Goal: Find specific page/section: Find specific page/section

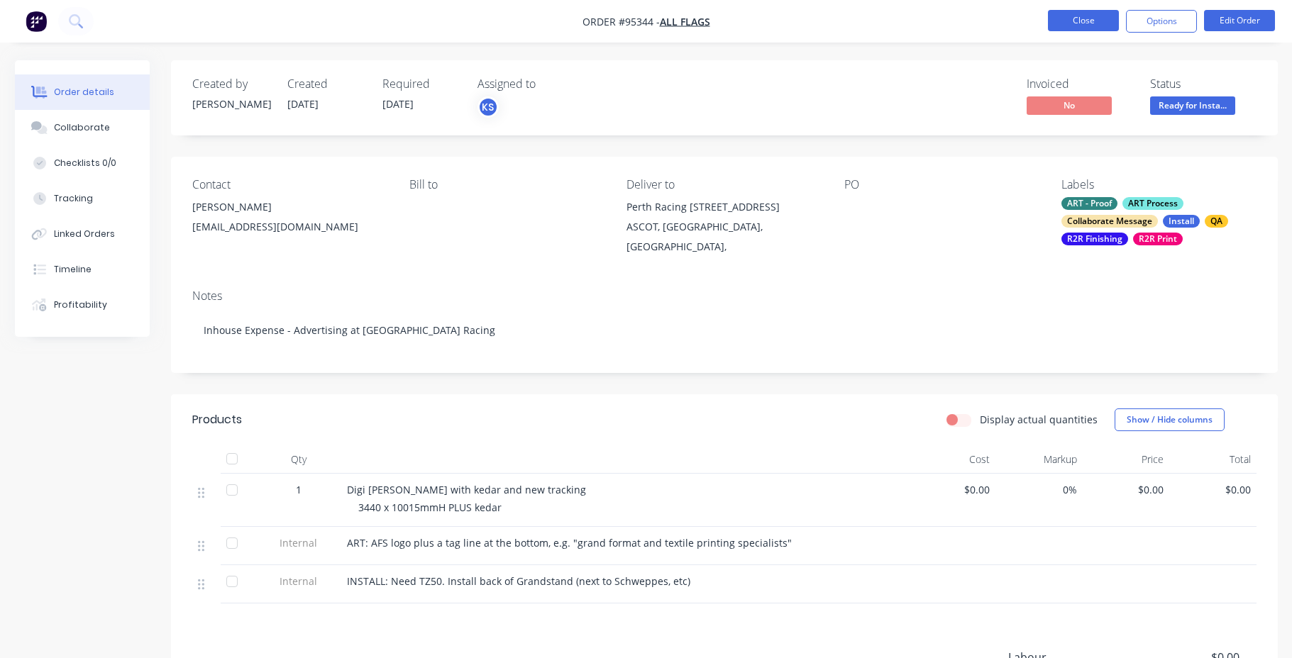
click at [1091, 17] on button "Close" at bounding box center [1083, 20] width 71 height 21
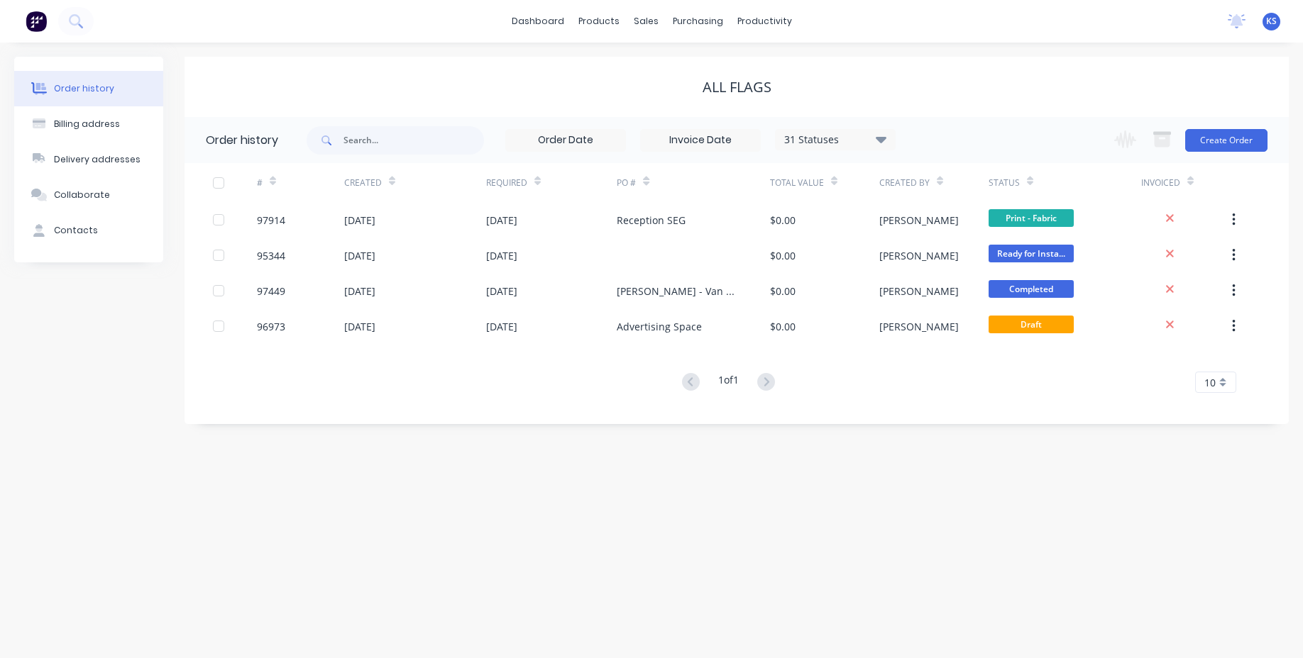
click at [92, 14] on div at bounding box center [47, 21] width 94 height 28
click at [78, 16] on icon at bounding box center [74, 19] width 11 height 11
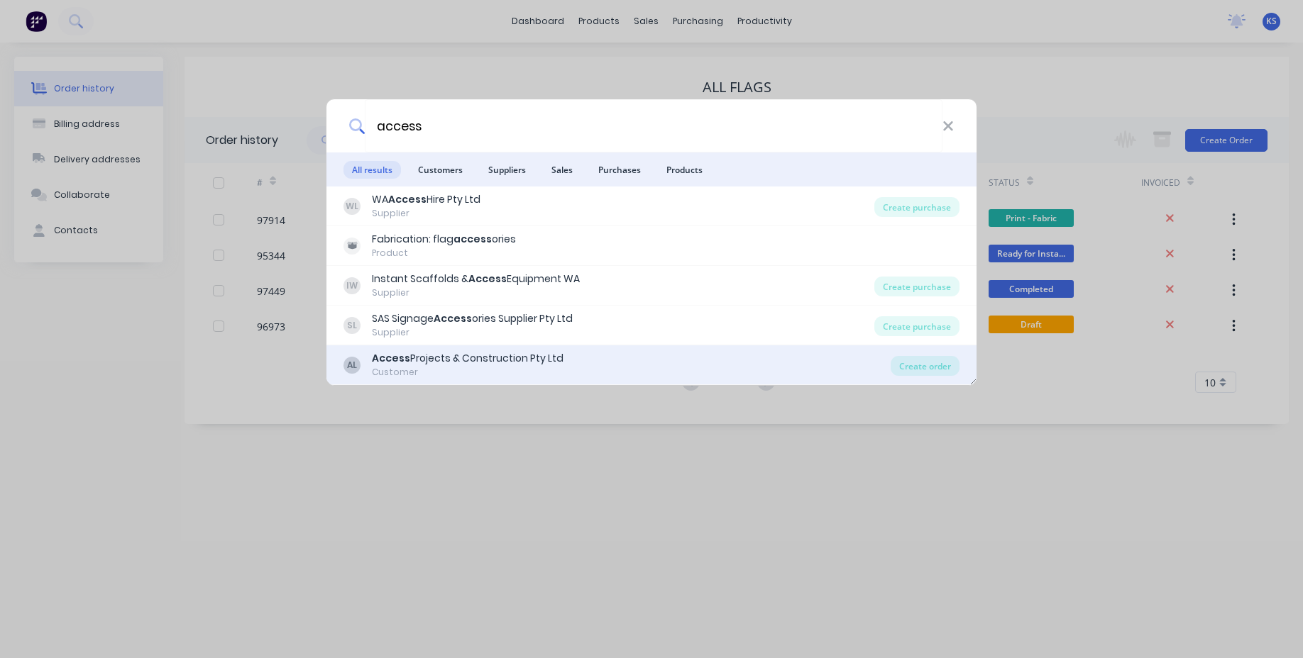
type input "access"
click at [396, 368] on div "Customer" at bounding box center [468, 372] width 192 height 13
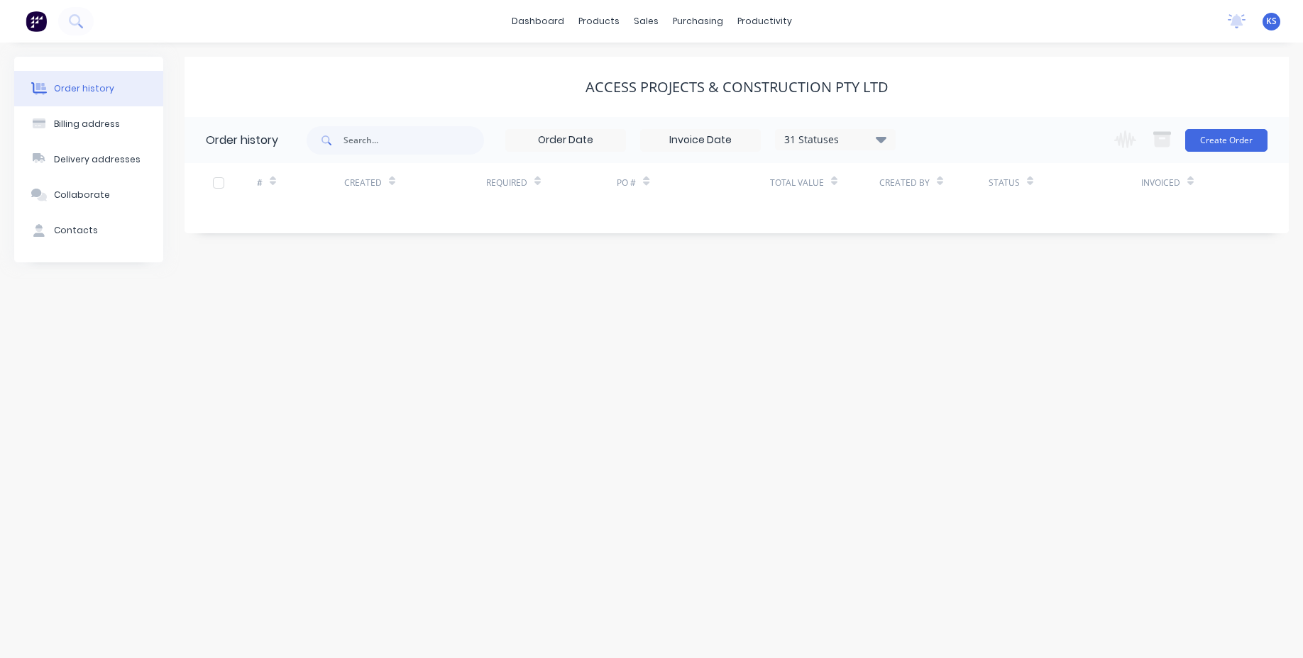
click at [876, 136] on icon at bounding box center [881, 139] width 11 height 17
click at [952, 303] on label at bounding box center [952, 303] width 0 height 0
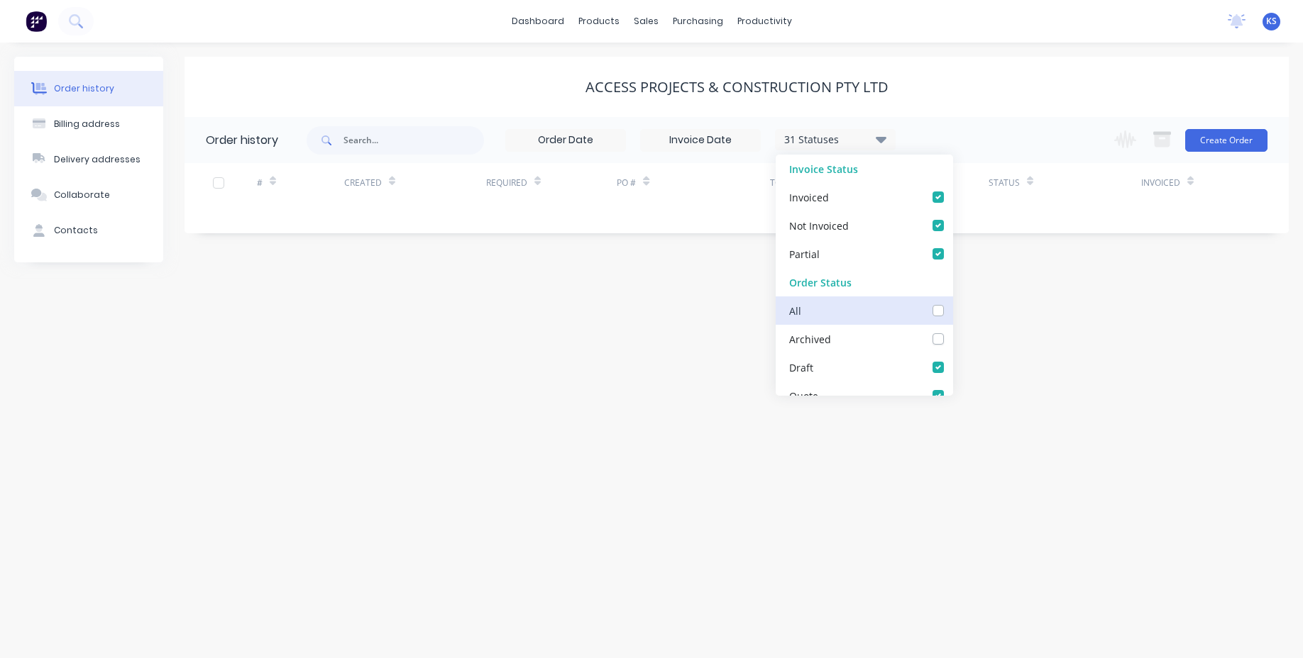
click at [952, 311] on input "checkbox" at bounding box center [957, 309] width 11 height 13
checkbox input "true"
click at [646, 321] on div "Order history Billing address Delivery addresses Collaborate Contacts Access Pr…" at bounding box center [651, 351] width 1303 height 616
